Goal: Task Accomplishment & Management: Manage account settings

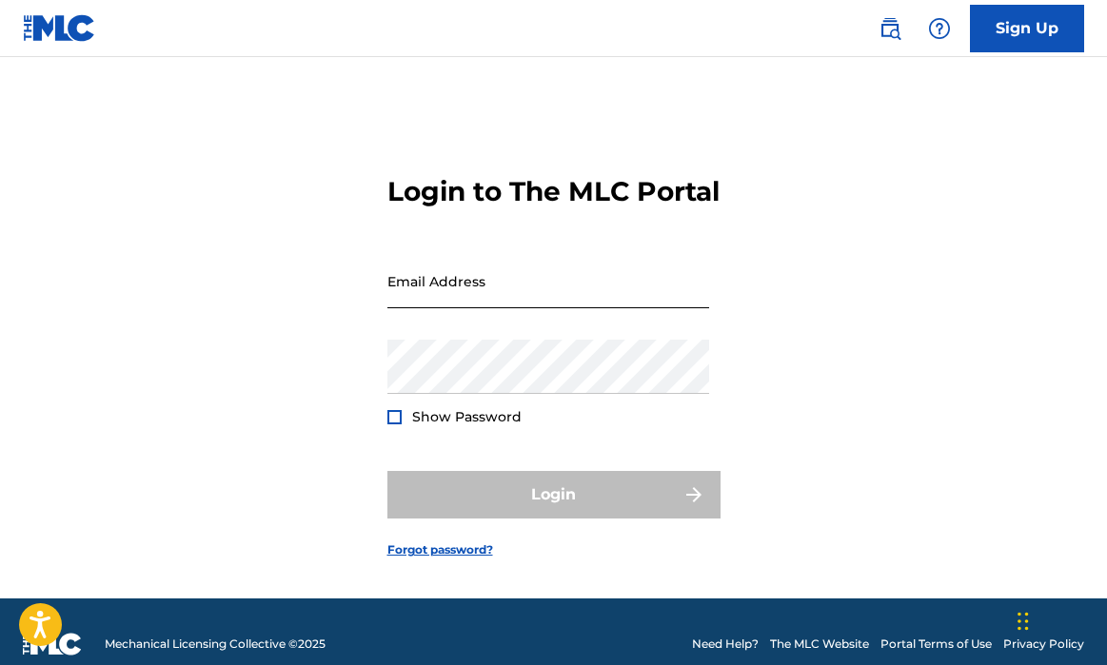
click at [496, 308] on input "Email Address" at bounding box center [548, 281] width 322 height 54
type input "[EMAIL_ADDRESS][DOMAIN_NAME]"
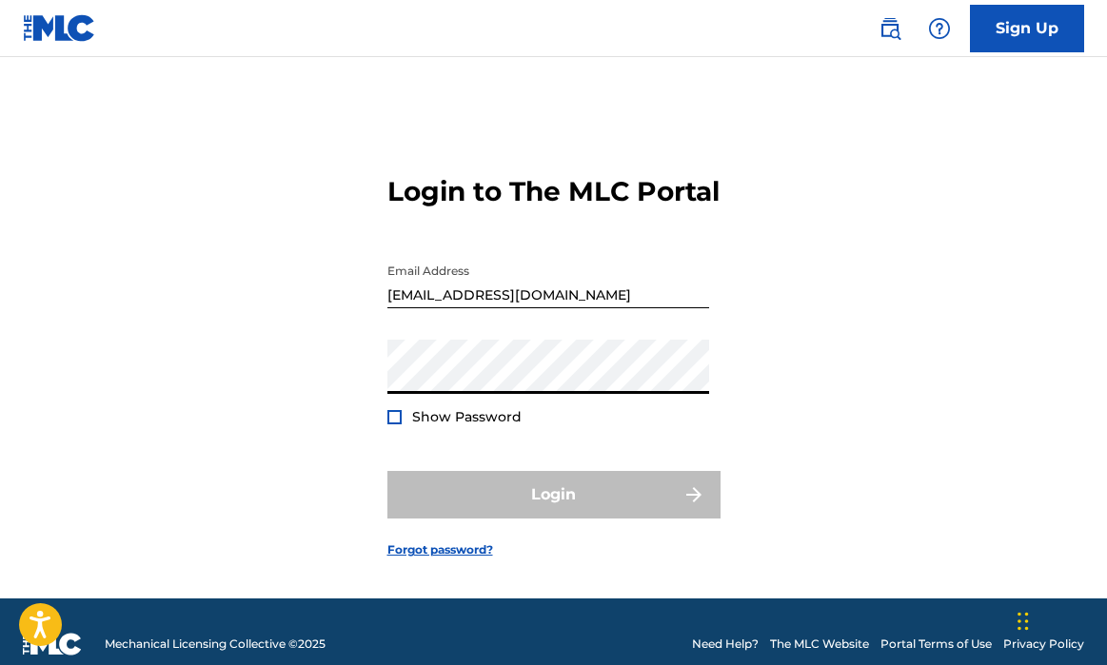
scroll to position [39, 0]
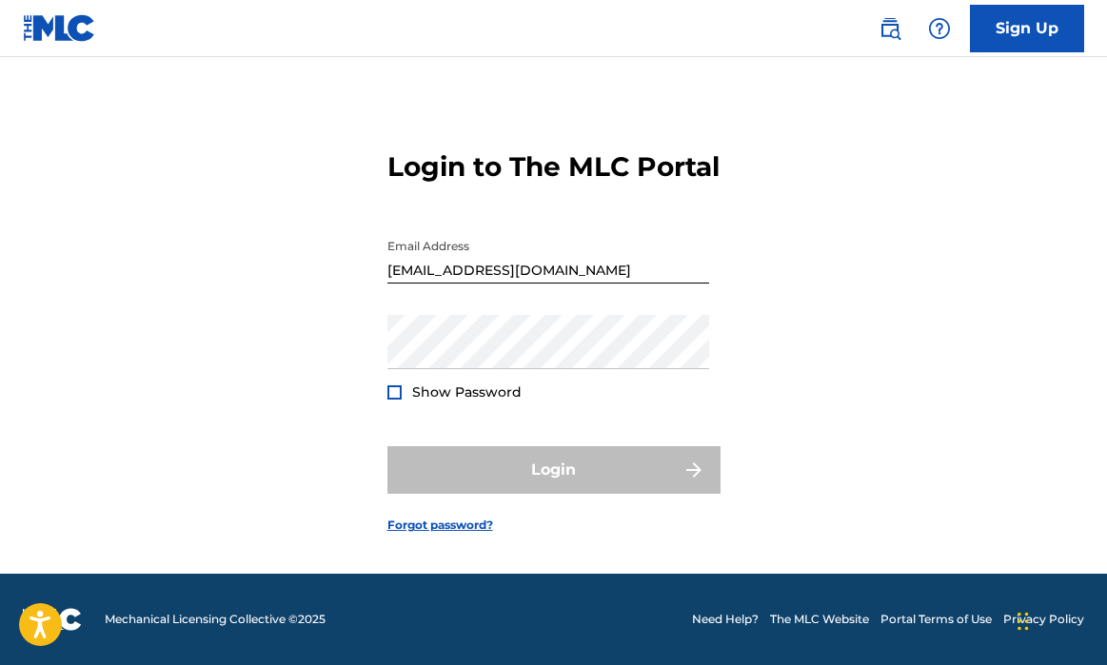
click at [450, 524] on form "Login to The MLC Portal Email Address sampsonmonday042@gmail.com Password Show …" at bounding box center [553, 327] width 333 height 494
click at [456, 534] on link "Forgot password?" at bounding box center [440, 525] width 106 height 17
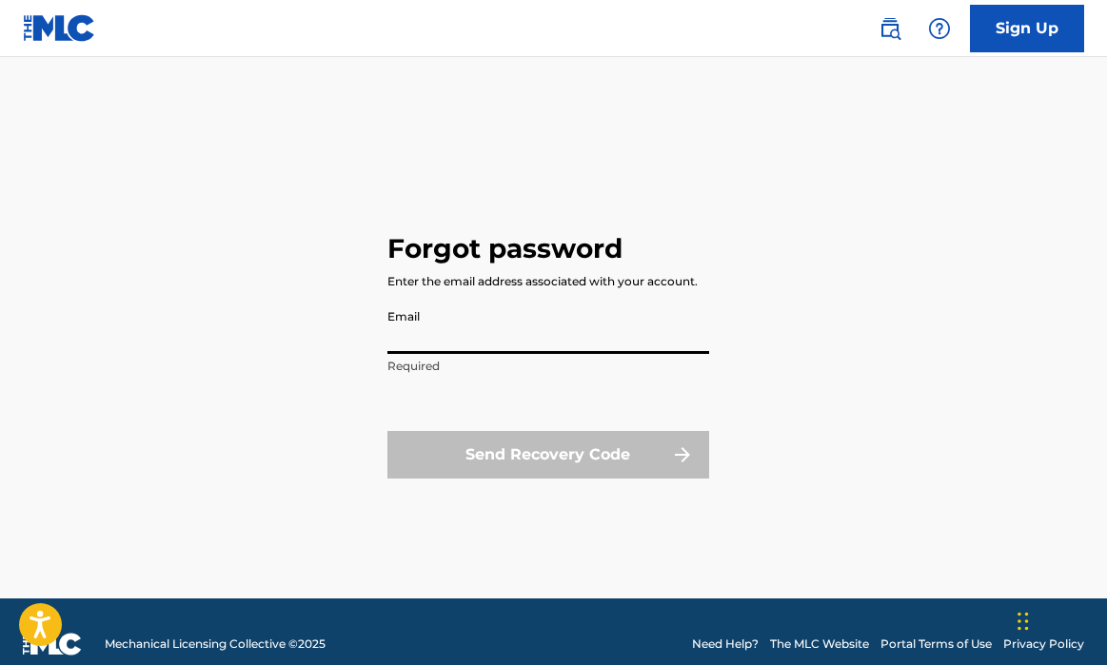
click at [440, 331] on input "Email" at bounding box center [548, 327] width 322 height 54
type input "[EMAIL_ADDRESS][DOMAIN_NAME]"
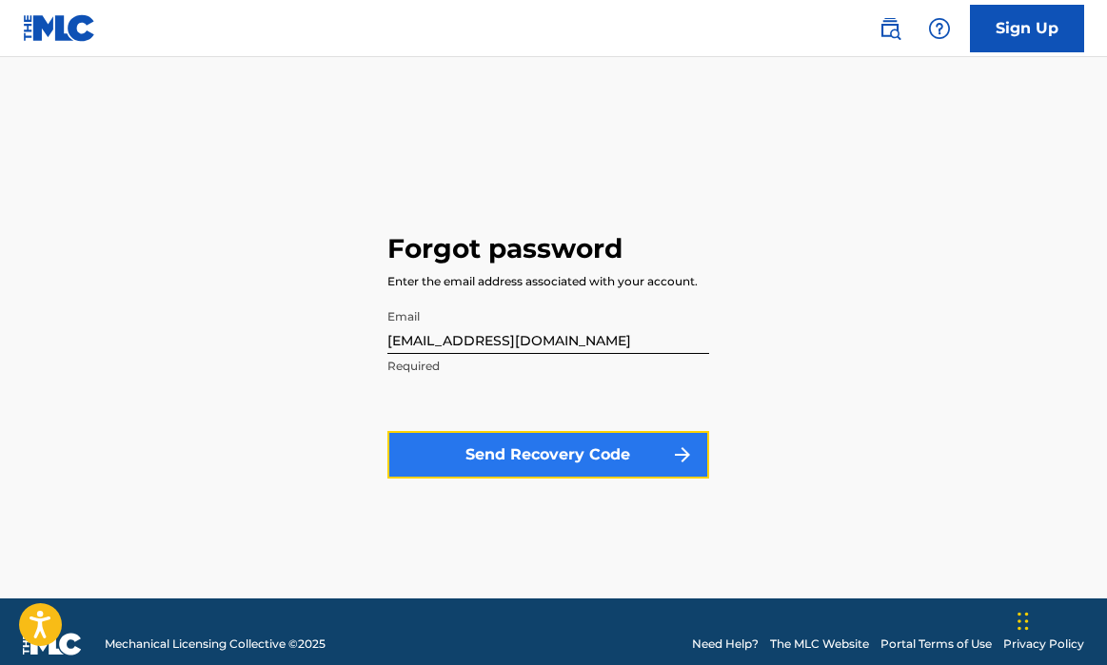
click at [560, 451] on button "Send Recovery Code" at bounding box center [548, 455] width 322 height 48
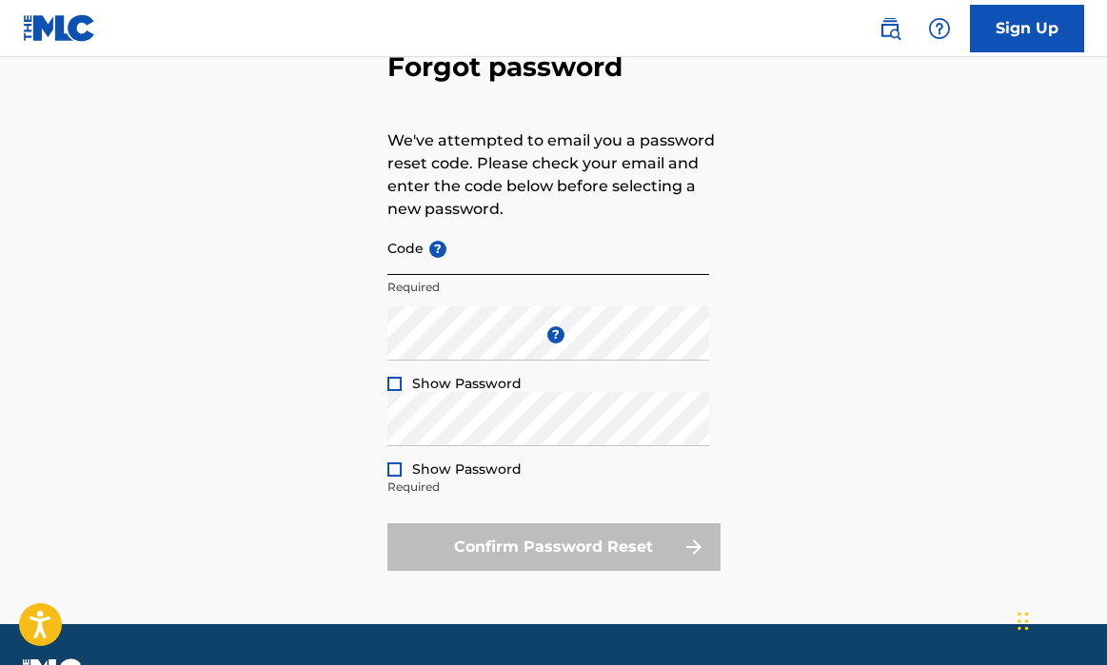
scroll to position [113, 0]
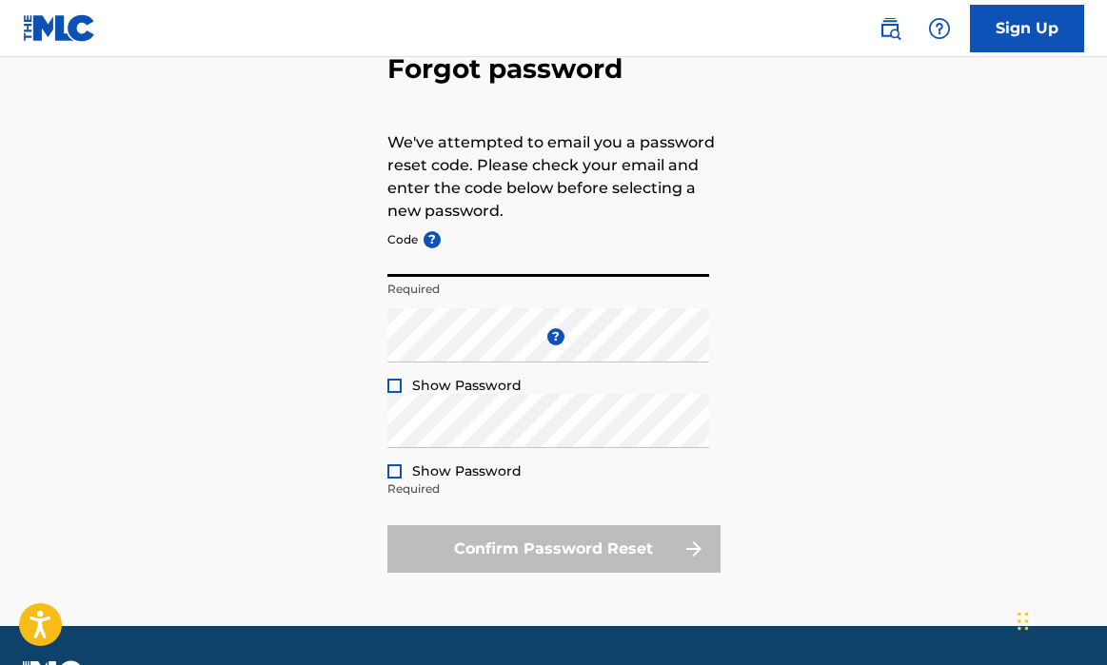
click at [511, 271] on input "Code ?" at bounding box center [548, 250] width 322 height 54
type input "FP_0f5b4725c0176b57b0624d128948"
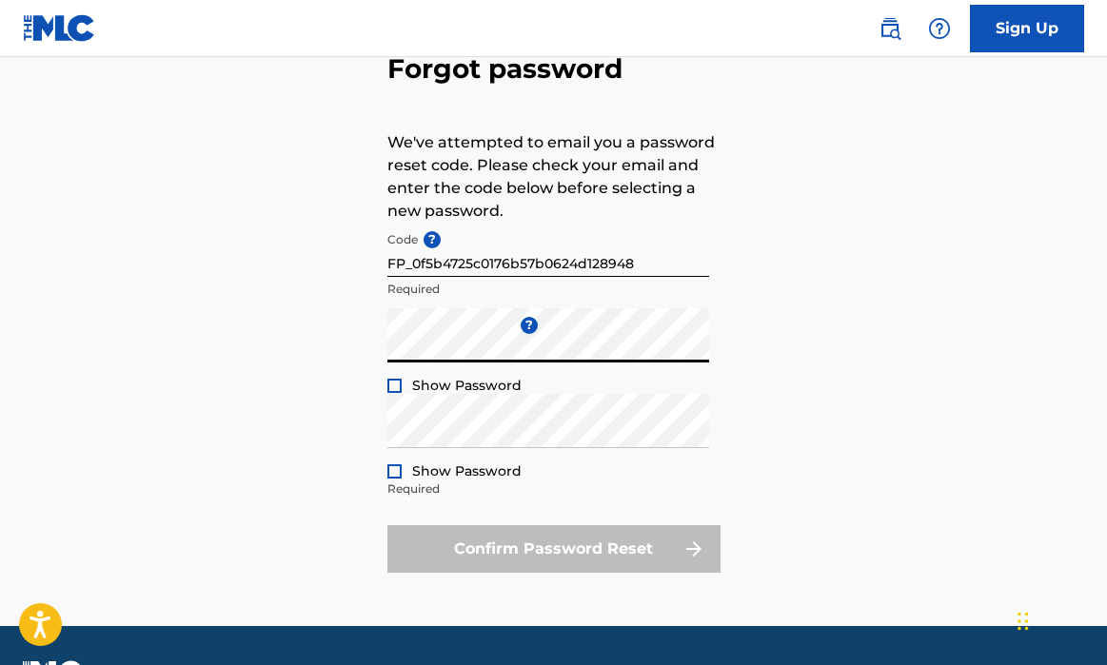
click at [402, 388] on div "Show Password" at bounding box center [454, 385] width 134 height 19
click at [396, 389] on div at bounding box center [394, 386] width 14 height 14
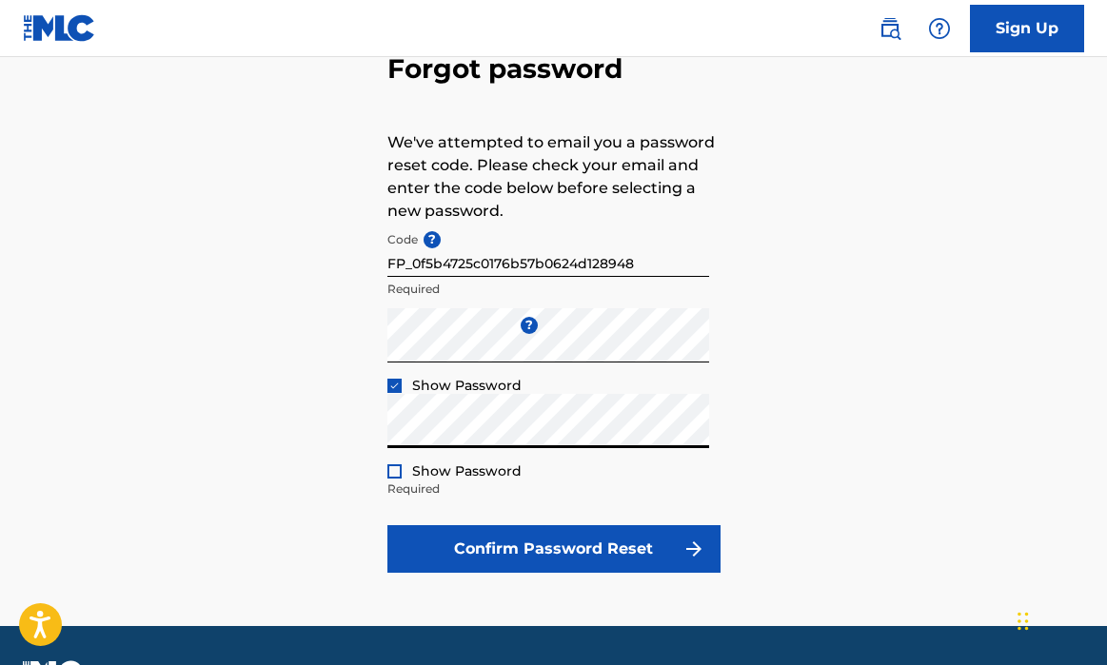
click at [402, 478] on div "Show Password" at bounding box center [454, 471] width 134 height 19
click at [400, 481] on p "Required" at bounding box center [548, 489] width 322 height 17
click at [400, 476] on div at bounding box center [394, 471] width 14 height 14
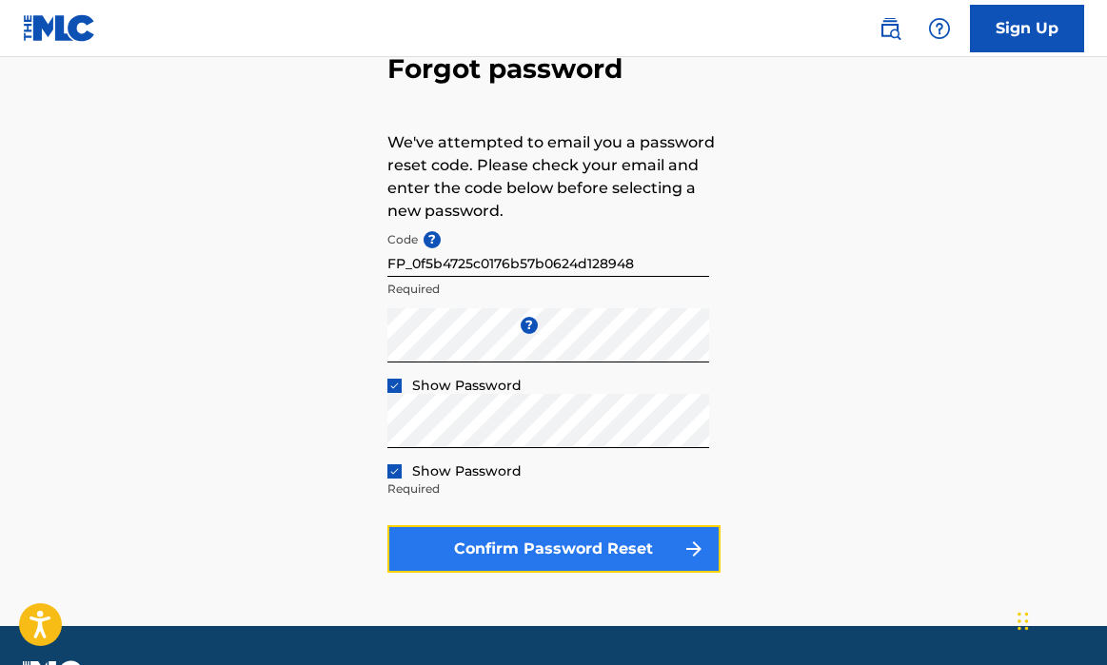
click at [541, 547] on button "Confirm Password Reset" at bounding box center [553, 549] width 333 height 48
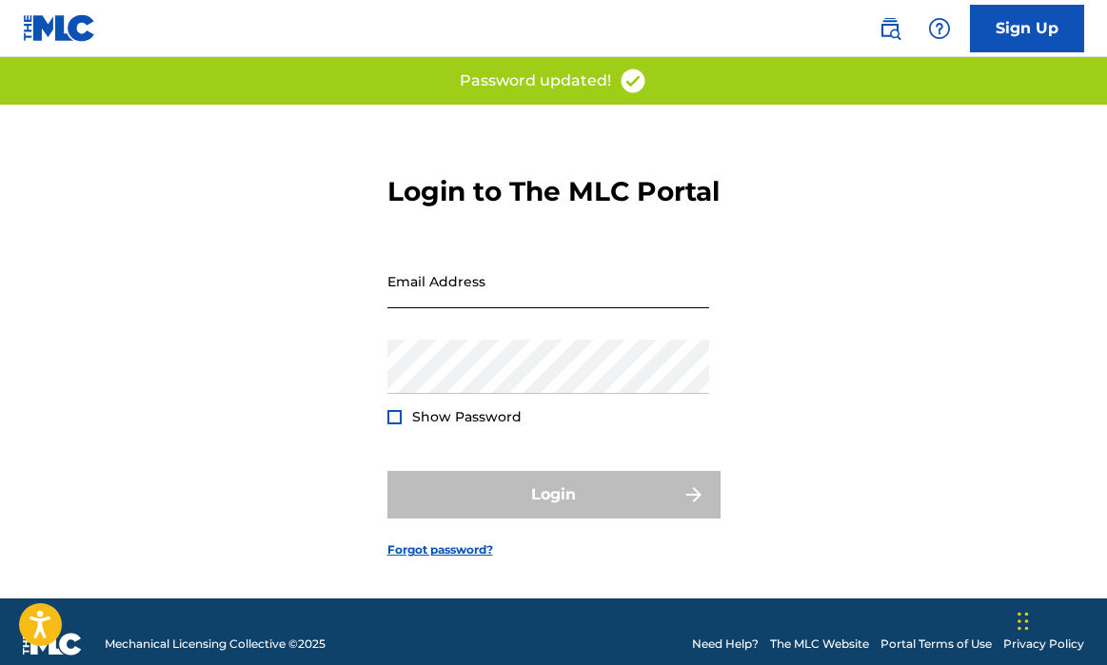
click at [493, 308] on input "Email Address" at bounding box center [548, 281] width 322 height 54
type input "[EMAIL_ADDRESS][DOMAIN_NAME]"
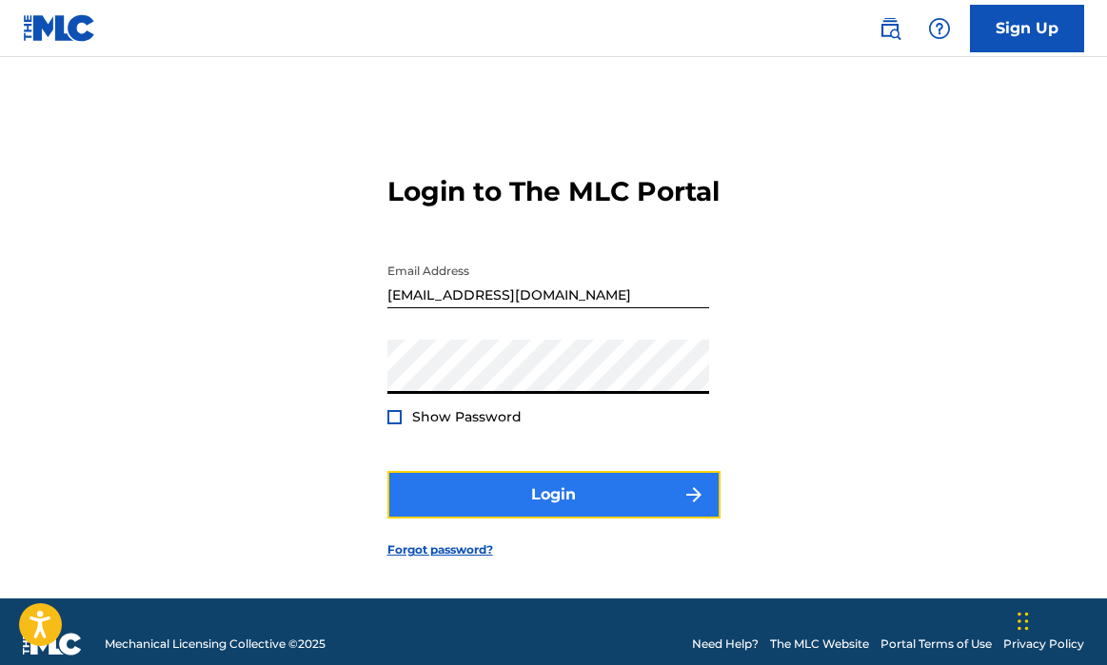
click at [484, 516] on button "Login" at bounding box center [553, 495] width 333 height 48
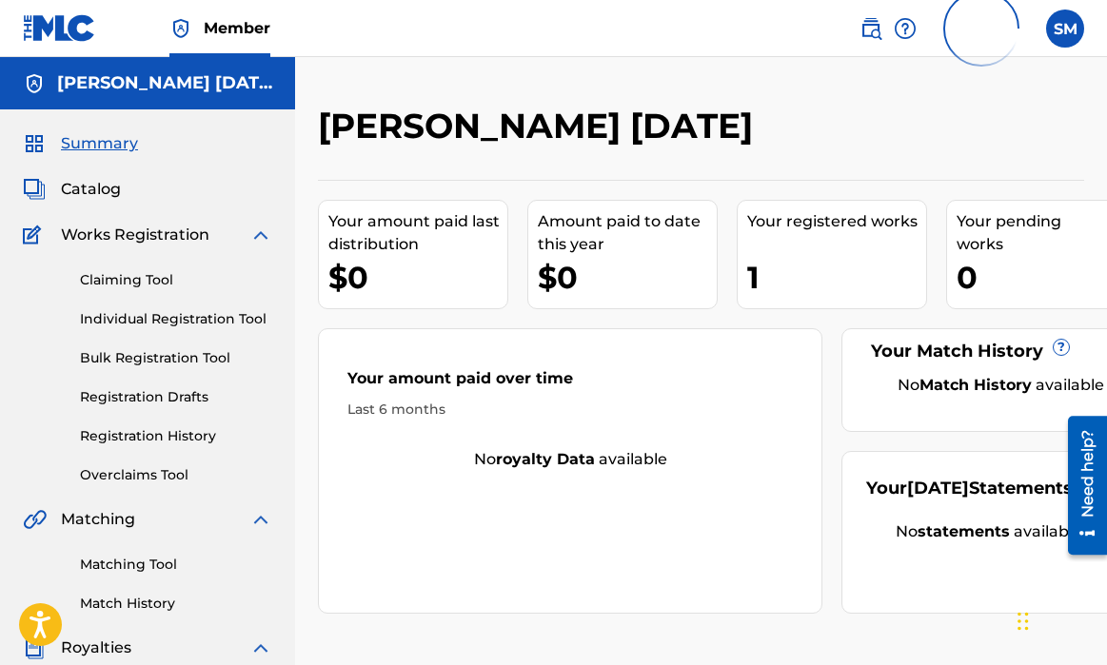
click at [220, 238] on div "Works Registration" at bounding box center [147, 235] width 249 height 23
click at [270, 239] on img at bounding box center [260, 235] width 23 height 23
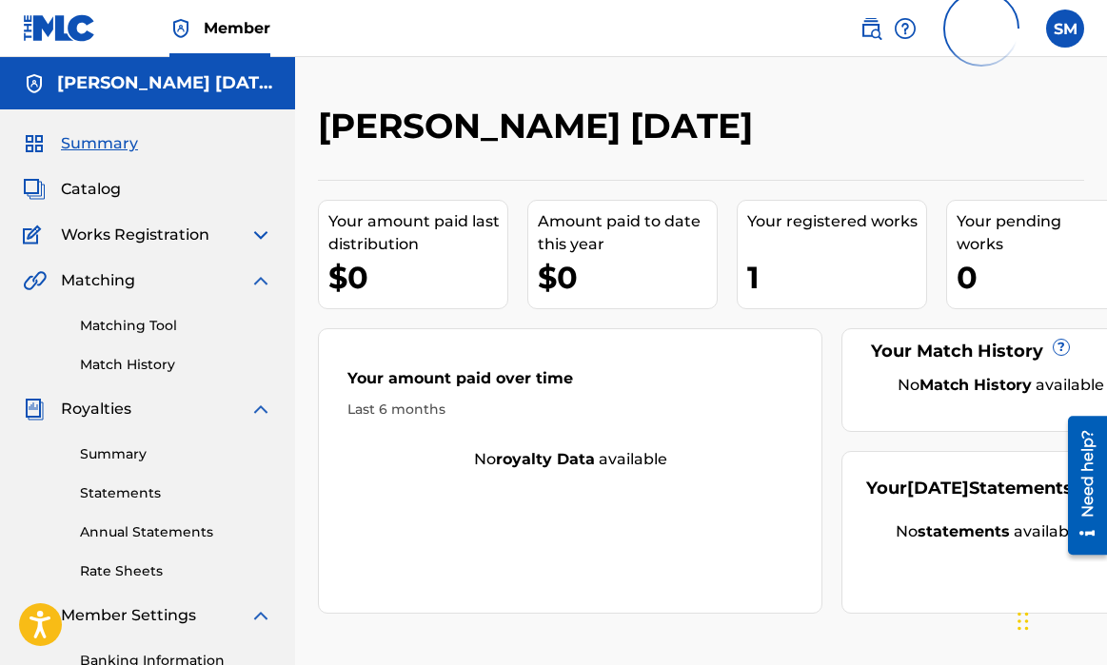
click at [264, 275] on img at bounding box center [260, 280] width 23 height 23
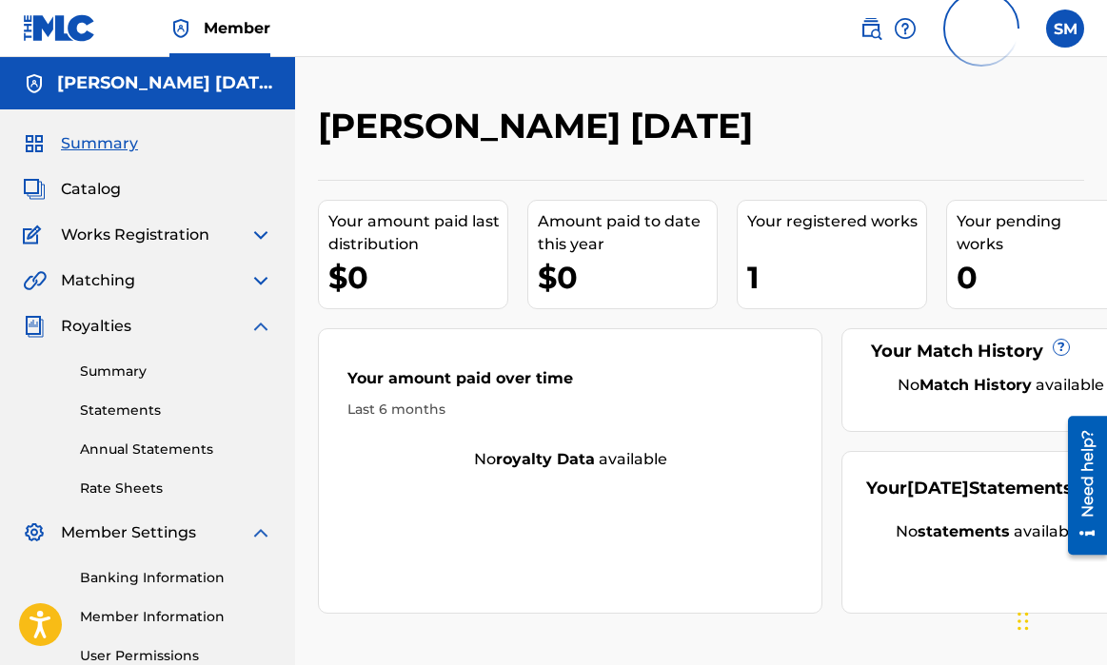
click at [260, 322] on img at bounding box center [260, 326] width 23 height 23
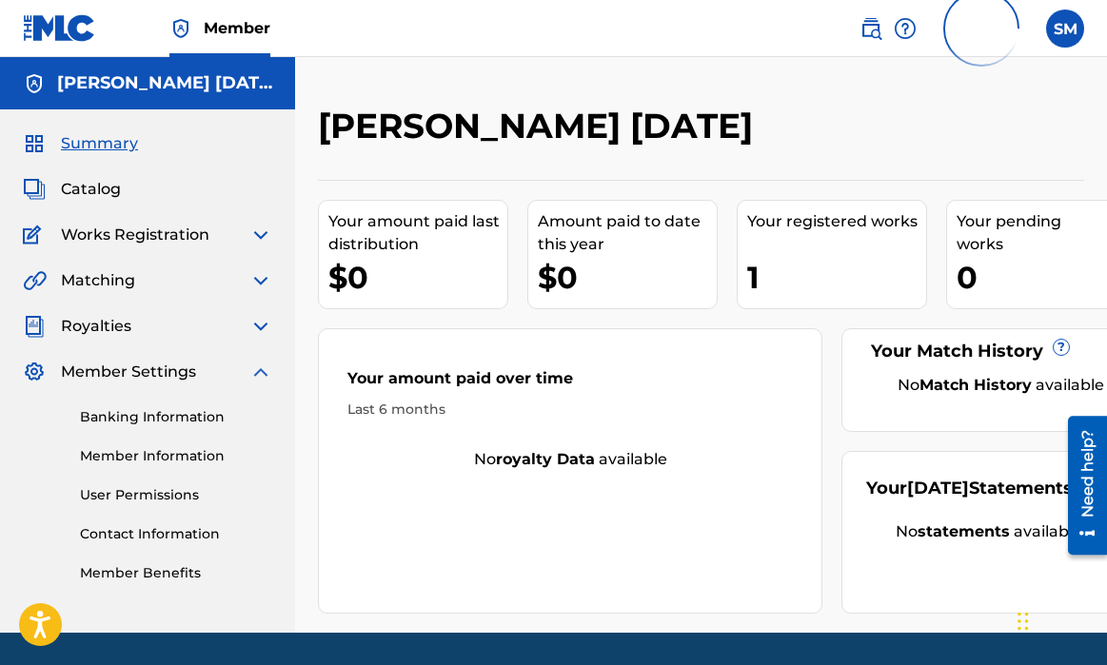
click at [261, 364] on img at bounding box center [260, 372] width 23 height 23
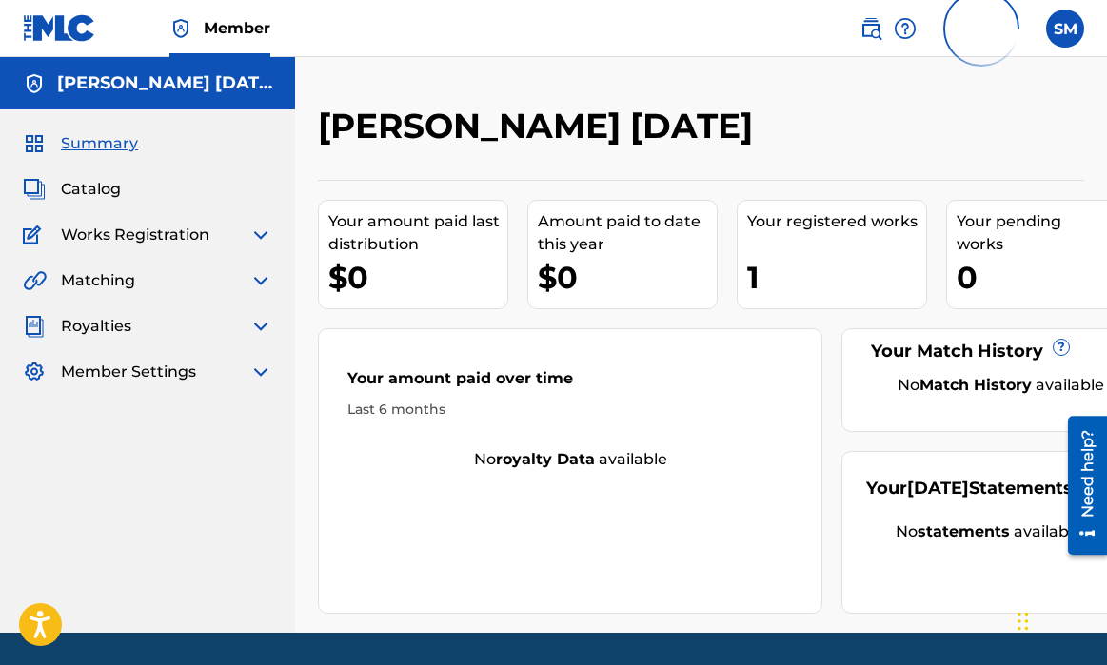
click at [788, 240] on div "Your registered works 1" at bounding box center [832, 254] width 190 height 109
click at [96, 178] on span "Catalog" at bounding box center [91, 189] width 60 height 23
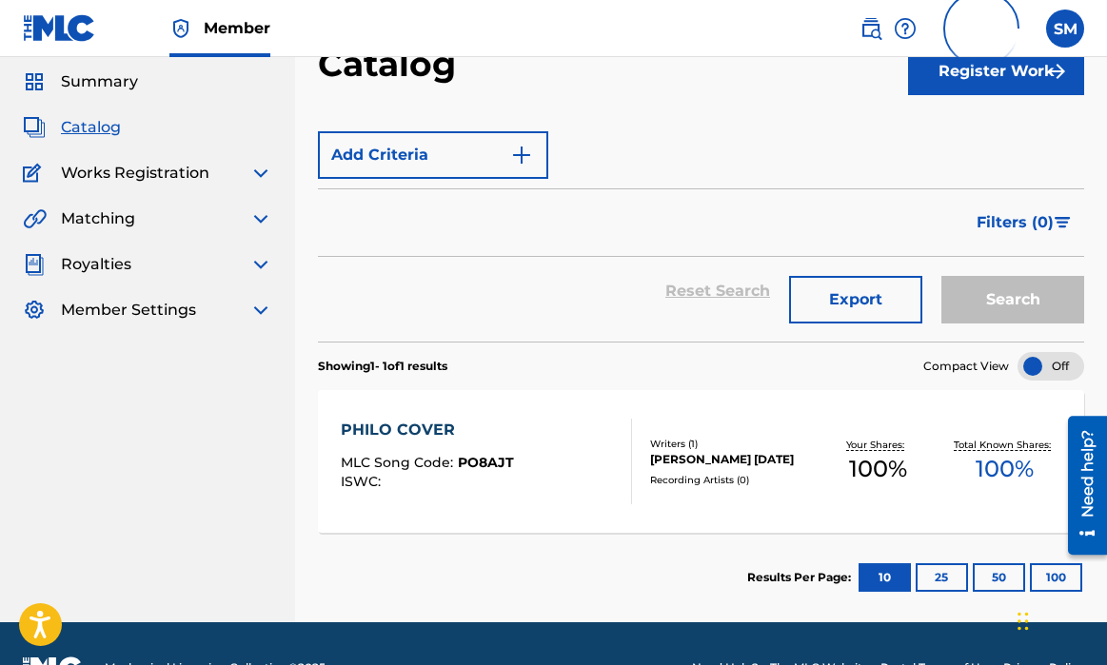
scroll to position [110, 0]
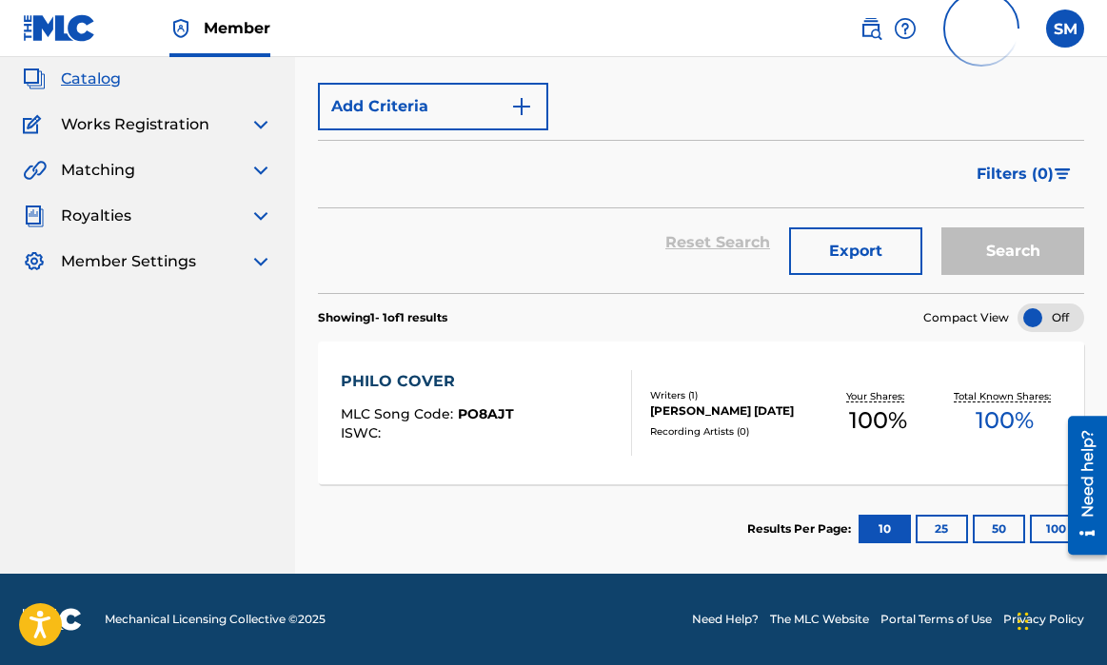
click at [890, 425] on span "100 %" at bounding box center [878, 421] width 58 height 34
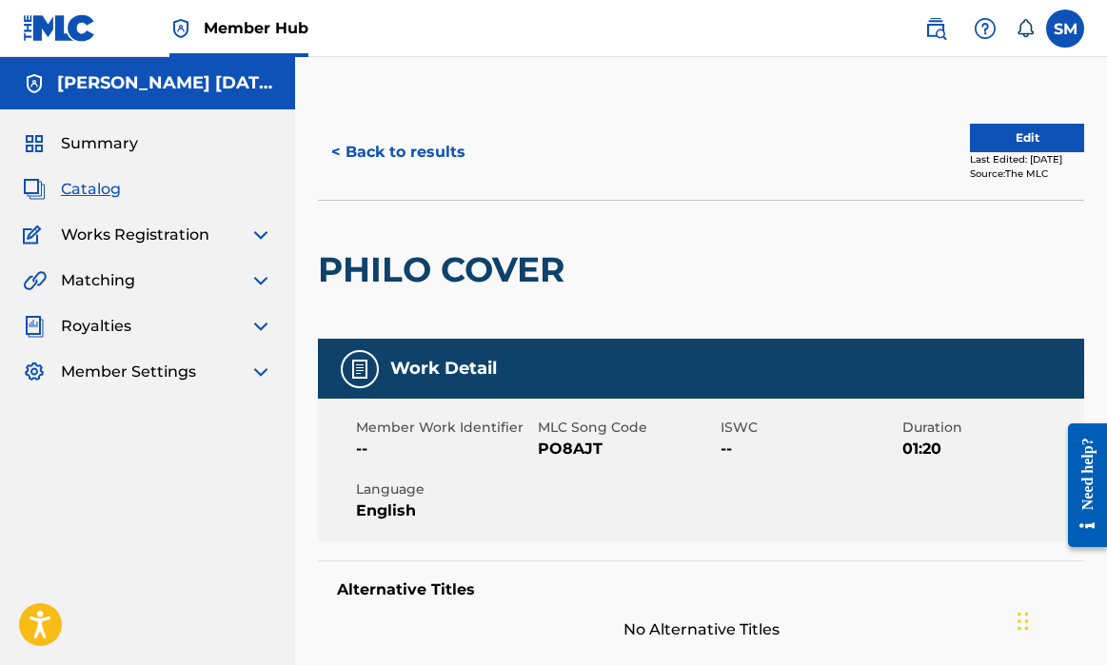
click at [205, 226] on span "Works Registration" at bounding box center [135, 235] width 148 height 23
click at [249, 232] on img at bounding box center [260, 235] width 23 height 23
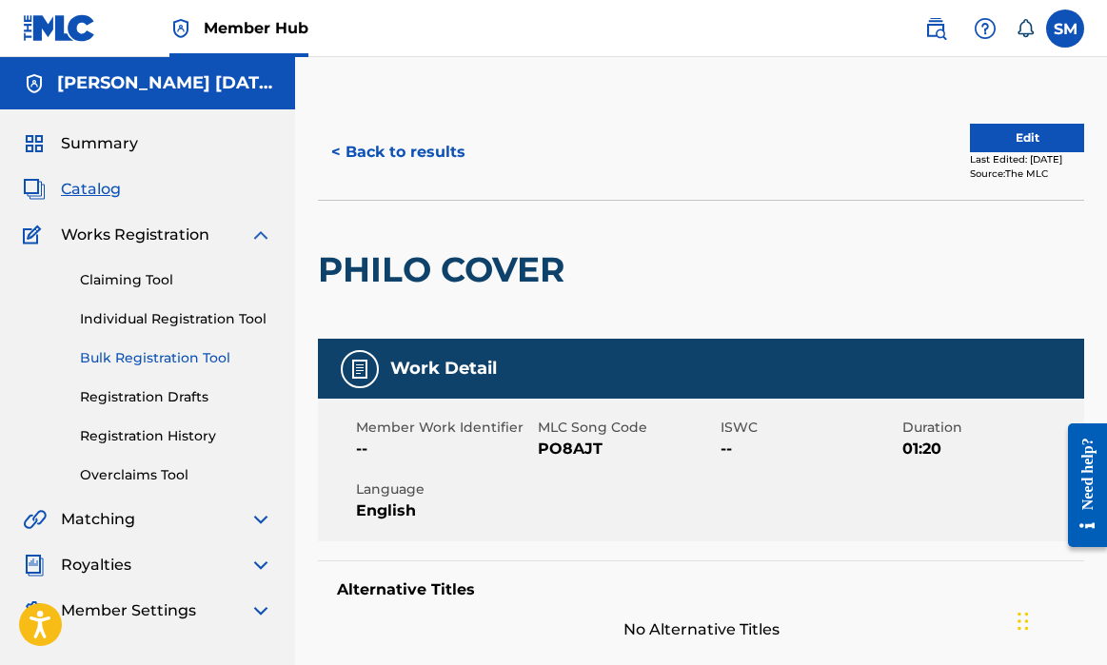
click at [151, 357] on link "Bulk Registration Tool" at bounding box center [176, 358] width 192 height 20
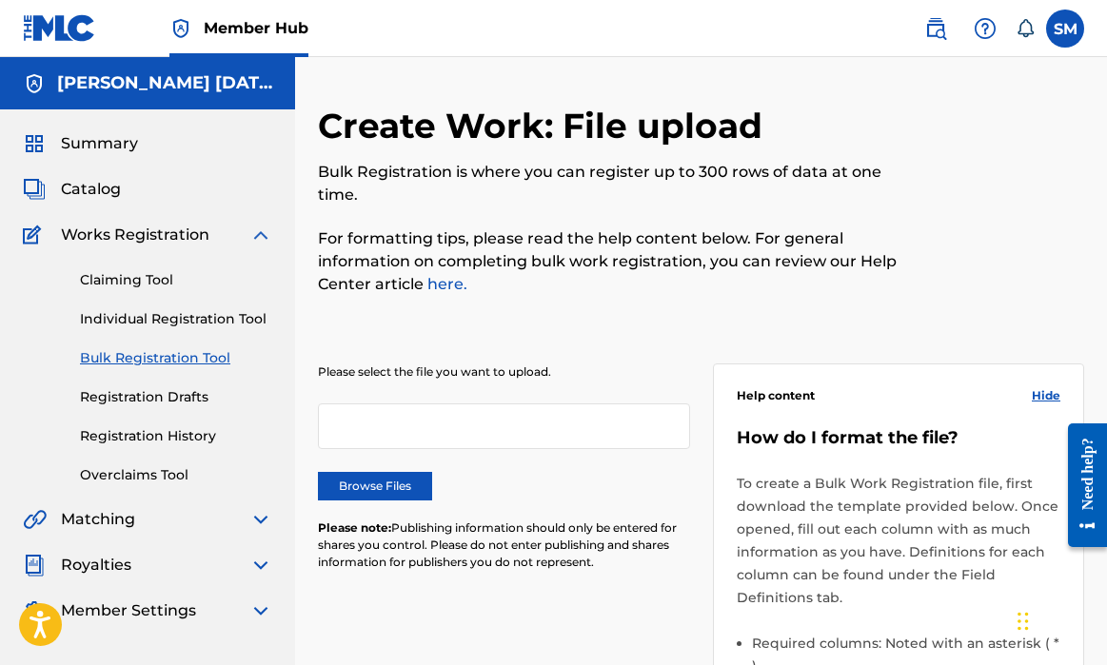
click at [139, 234] on span "Works Registration" at bounding box center [135, 235] width 148 height 23
click at [249, 235] on img at bounding box center [260, 235] width 23 height 23
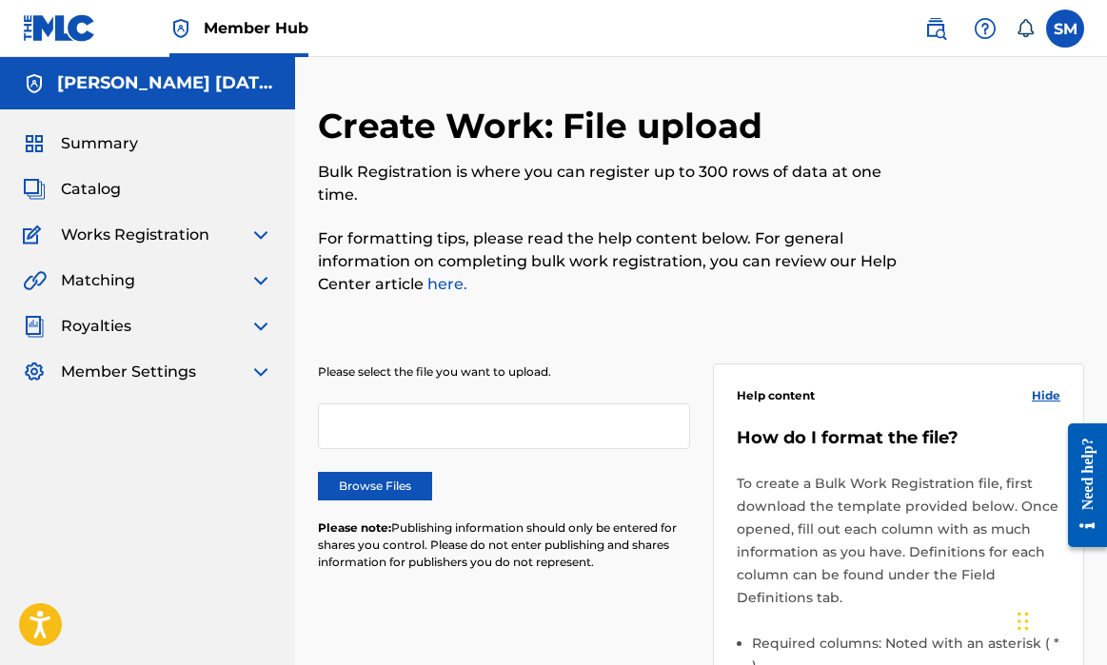
click at [190, 294] on div "Summary Catalog Works Registration Claiming Tool Individual Registration Tool B…" at bounding box center [147, 257] width 295 height 297
click at [255, 287] on img at bounding box center [260, 280] width 23 height 23
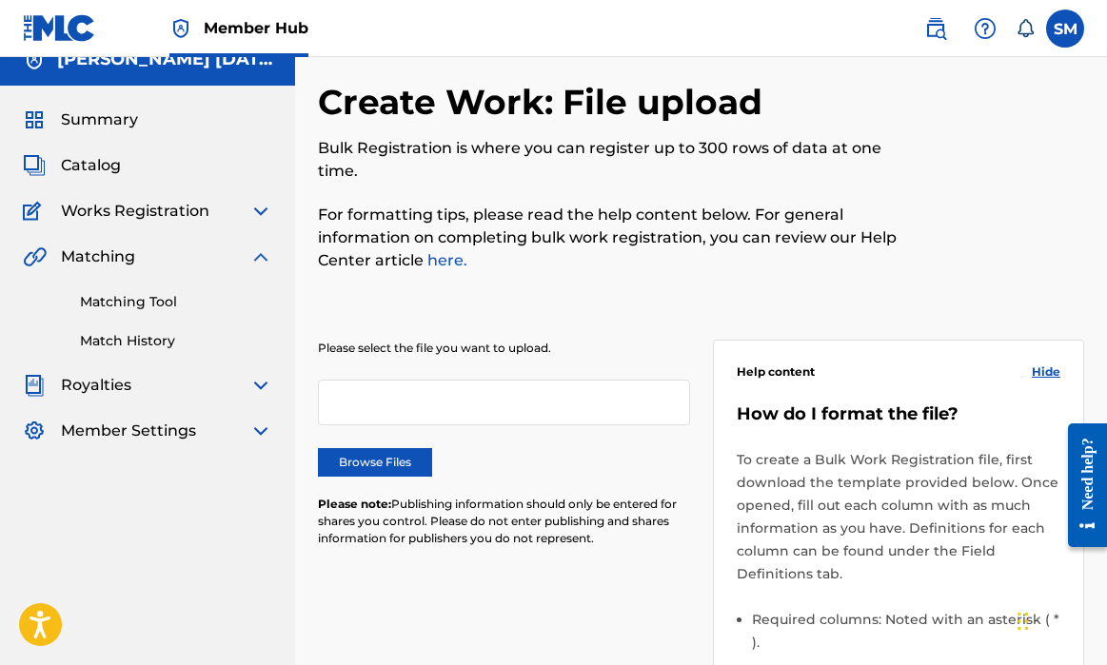
scroll to position [35, 0]
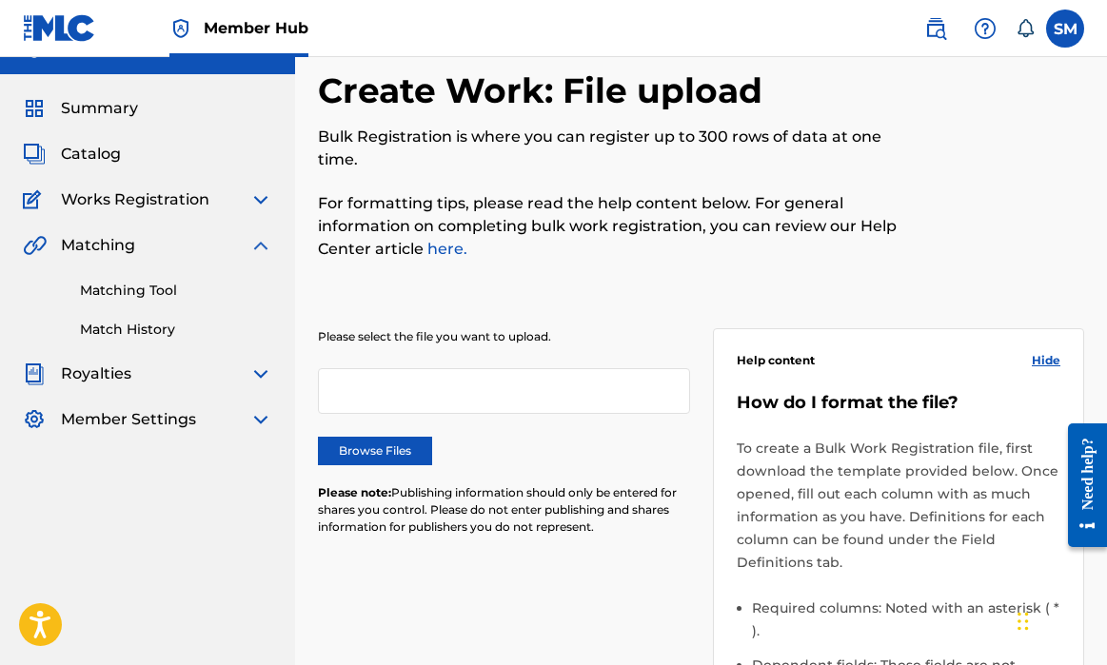
click at [249, 242] on img at bounding box center [260, 245] width 23 height 23
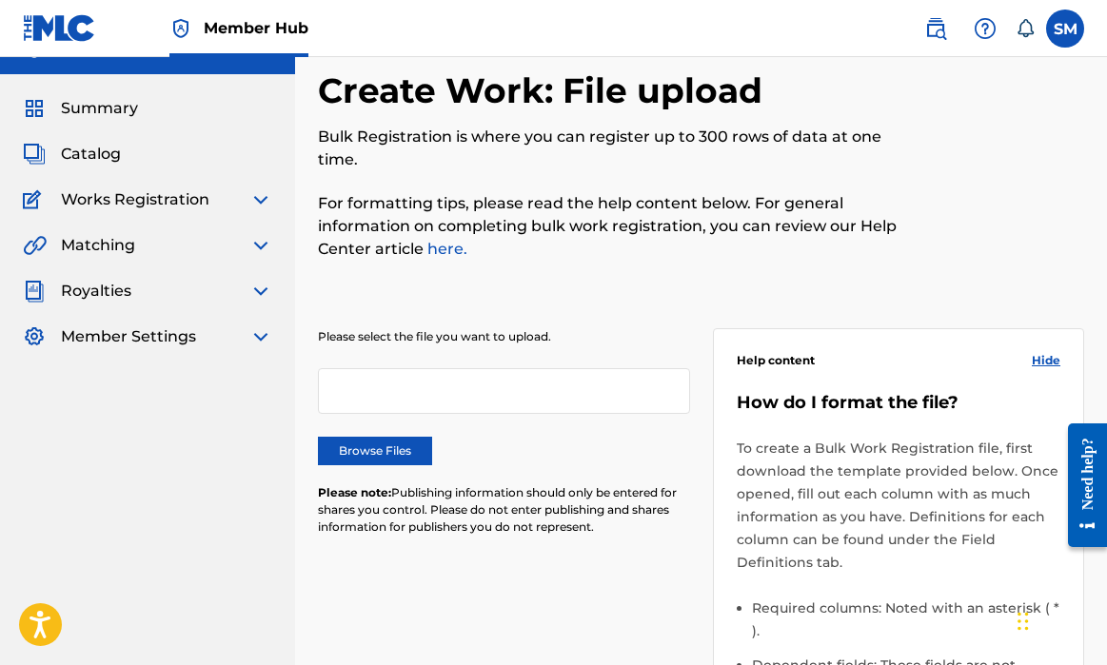
click at [259, 288] on img at bounding box center [260, 291] width 23 height 23
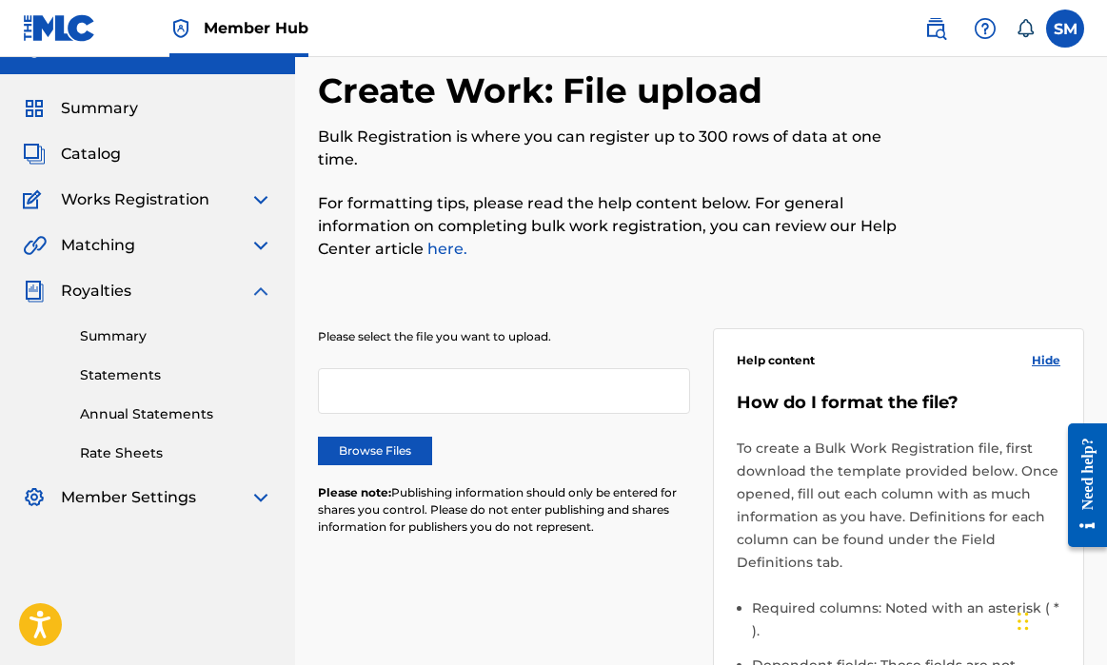
click at [252, 291] on img at bounding box center [260, 291] width 23 height 23
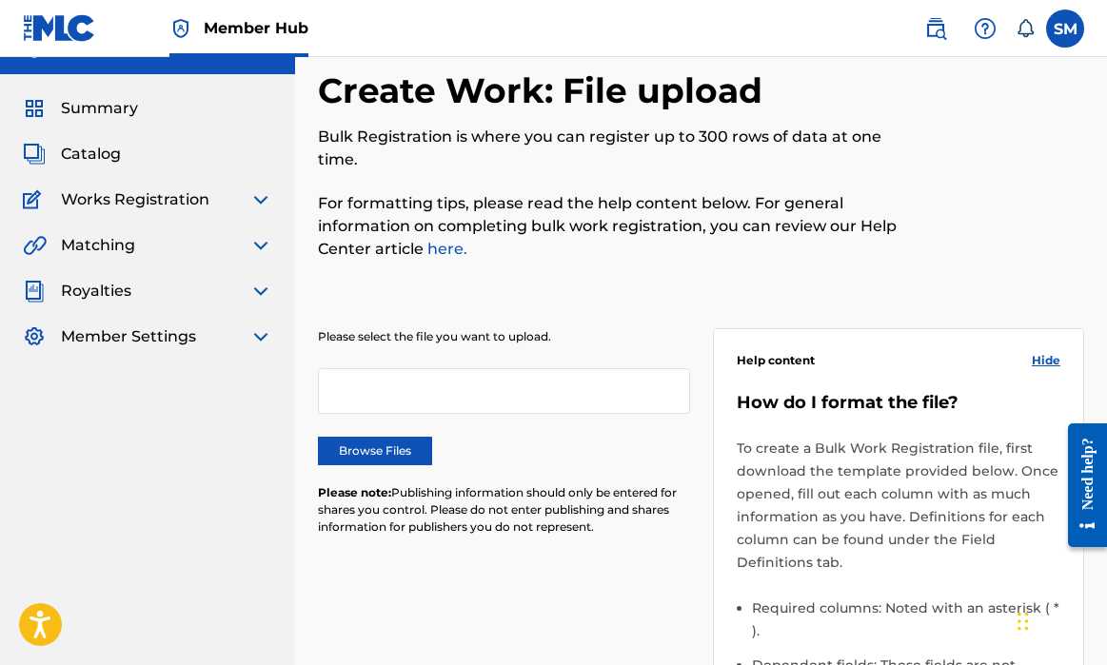
click at [256, 336] on img at bounding box center [260, 337] width 23 height 23
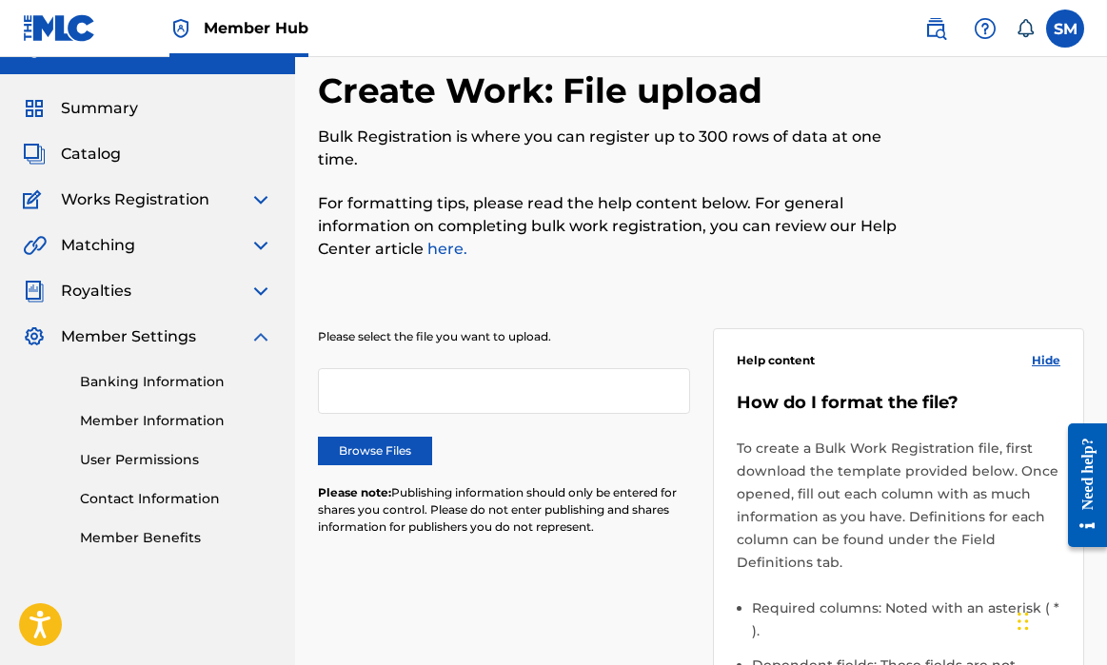
click at [256, 336] on img at bounding box center [260, 337] width 23 height 23
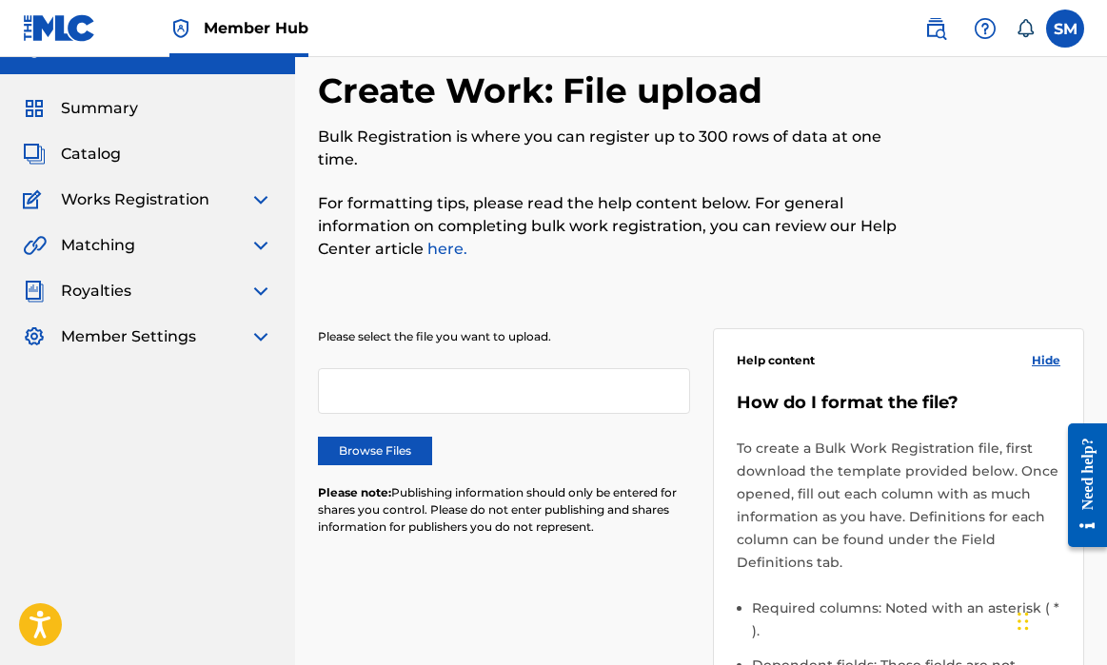
click at [255, 197] on img at bounding box center [260, 199] width 23 height 23
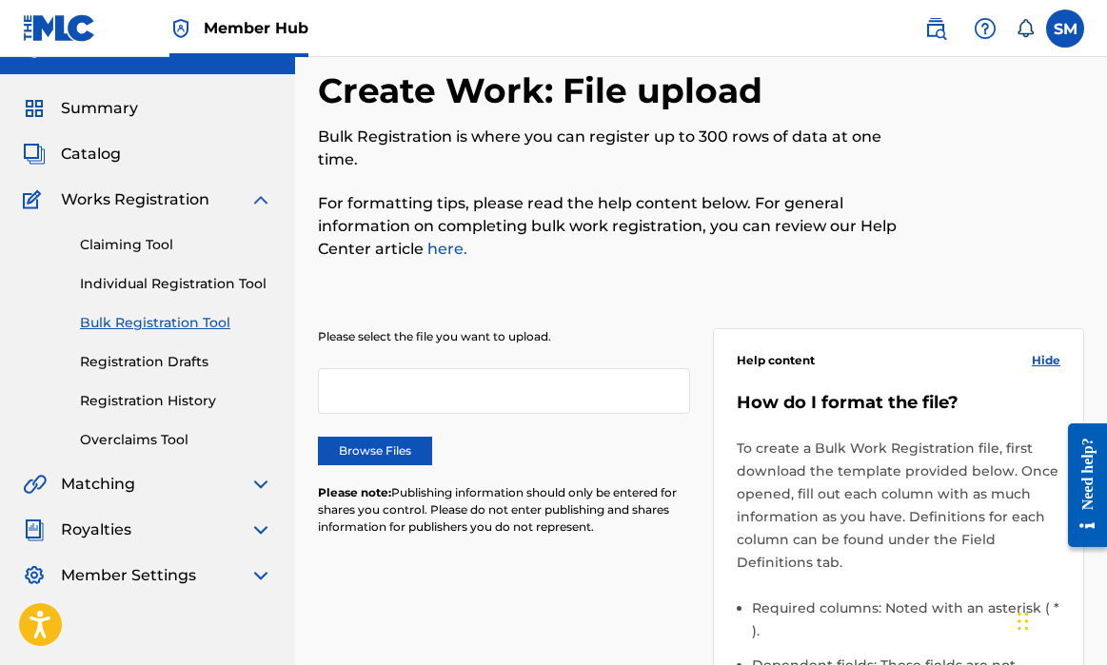
click at [249, 204] on img at bounding box center [260, 199] width 23 height 23
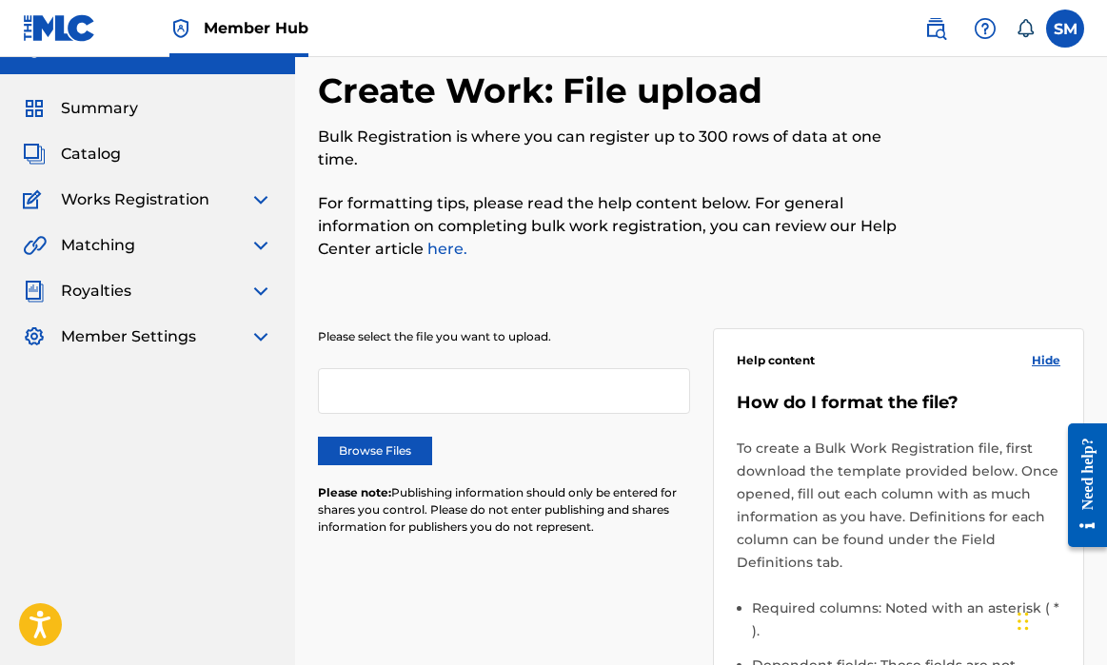
click at [99, 43] on div "Member Hub" at bounding box center [166, 28] width 286 height 56
click at [199, 44] on link "Member Hub" at bounding box center [238, 28] width 139 height 56
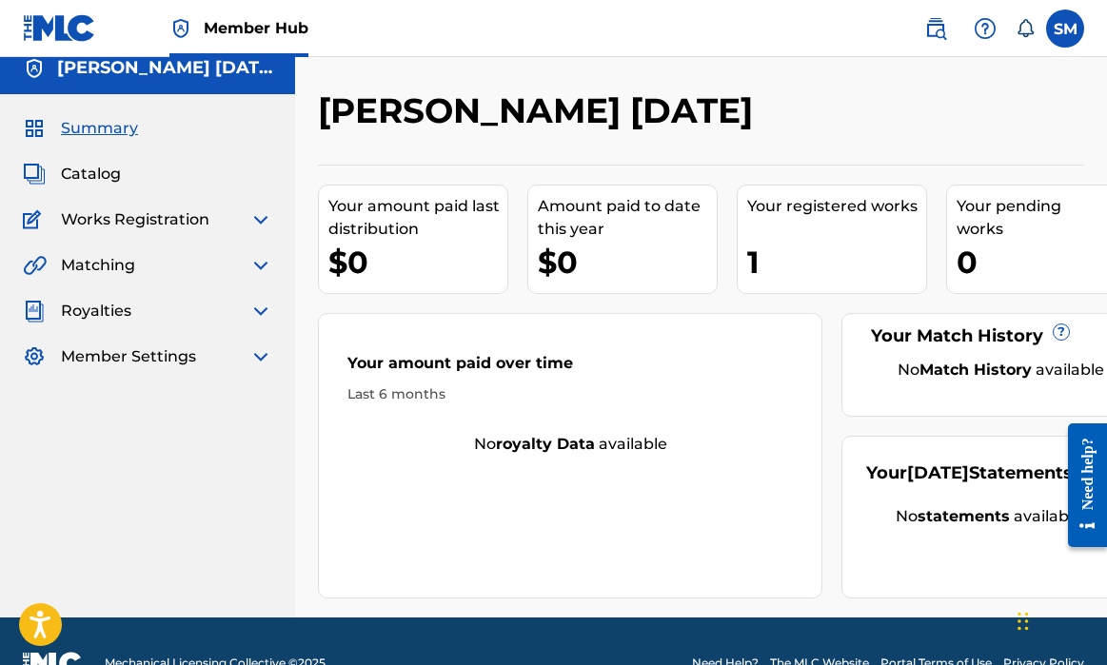
scroll to position [14, 0]
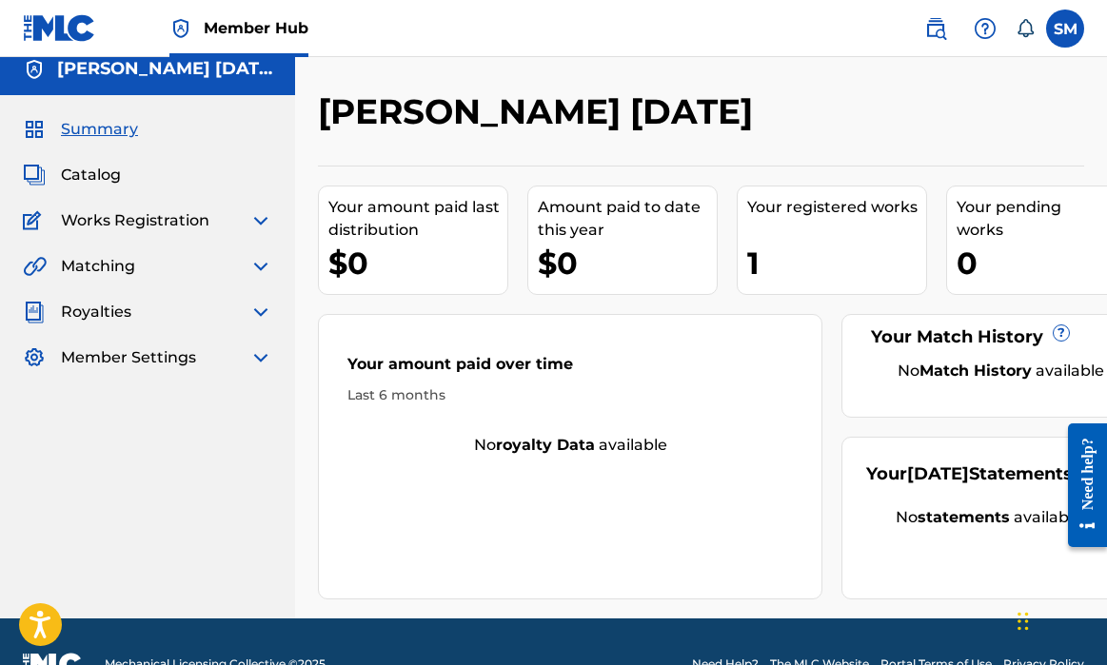
click at [849, 242] on div "1" at bounding box center [836, 263] width 179 height 43
click at [794, 263] on div "1" at bounding box center [836, 263] width 179 height 43
